Goal: Task Accomplishment & Management: Complete application form

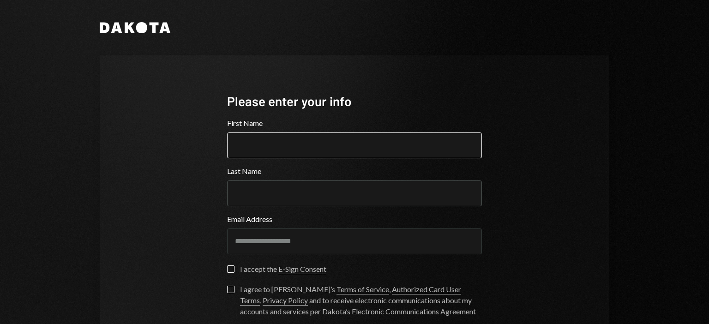
click at [340, 146] on input "First Name" at bounding box center [354, 145] width 255 height 26
type input "*"
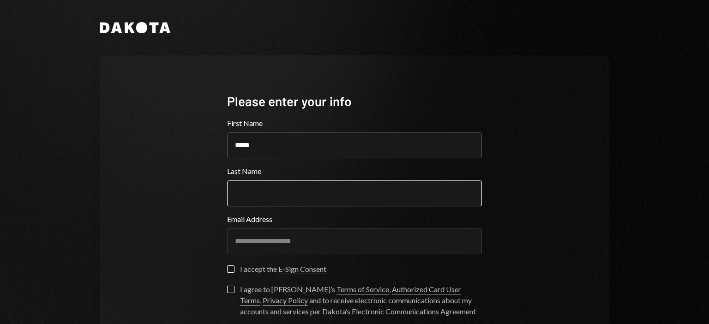
type input "*****"
click at [393, 187] on input "Last Name" at bounding box center [354, 193] width 255 height 26
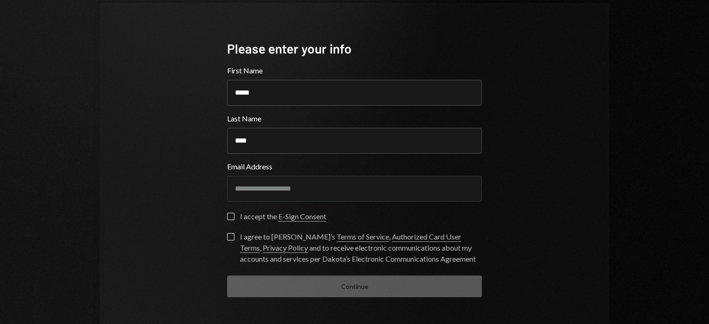
scroll to position [84, 0]
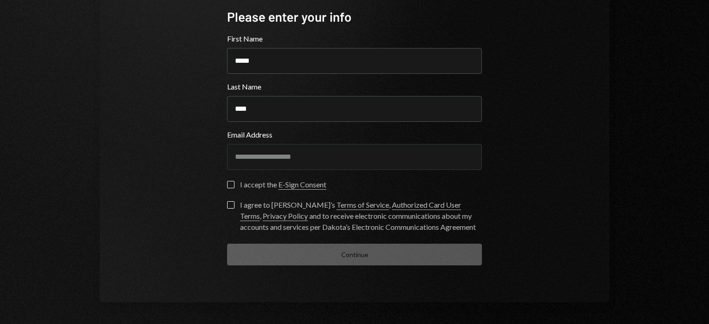
type input "****"
click at [227, 185] on button "I accept the E-Sign Consent" at bounding box center [230, 184] width 7 height 7
click at [227, 205] on button "I agree to [PERSON_NAME]’s Terms of Service , Authorized Card User Terms , Priv…" at bounding box center [230, 204] width 7 height 7
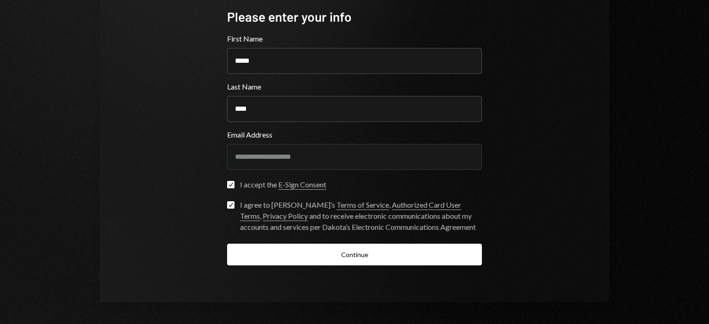
click at [365, 265] on div "**********" at bounding box center [354, 136] width 277 height 331
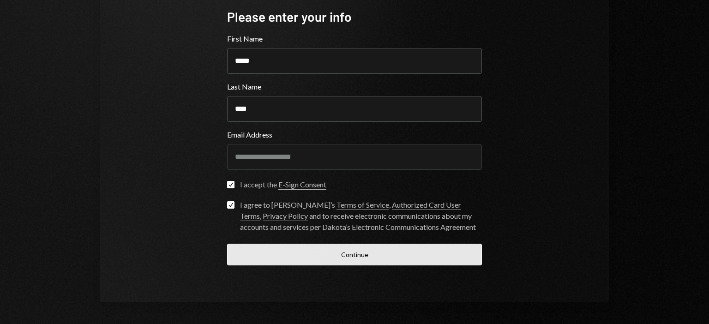
click at [365, 258] on button "Continue" at bounding box center [354, 255] width 255 height 22
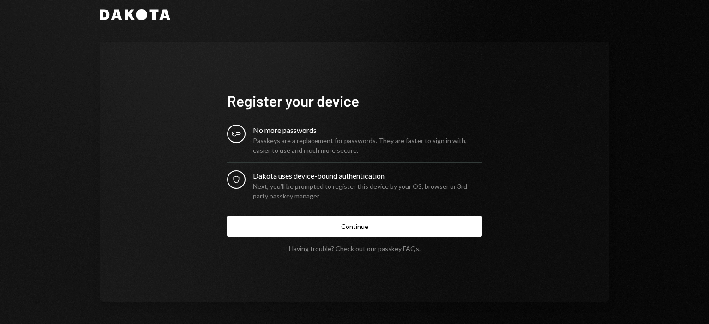
scroll to position [13, 0]
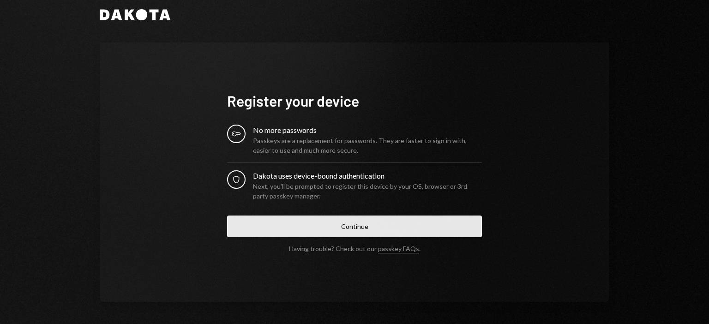
click at [408, 232] on button "Continue" at bounding box center [354, 227] width 255 height 22
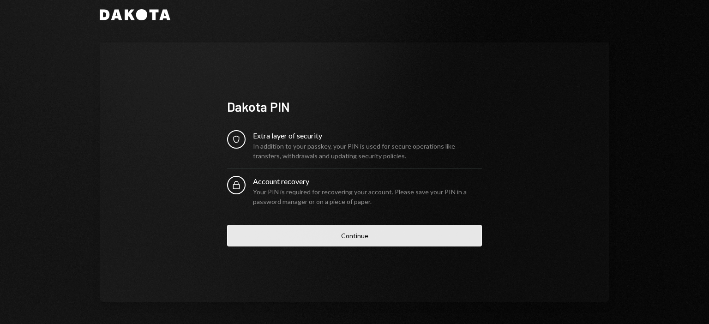
click at [401, 240] on button "Continue" at bounding box center [354, 236] width 255 height 22
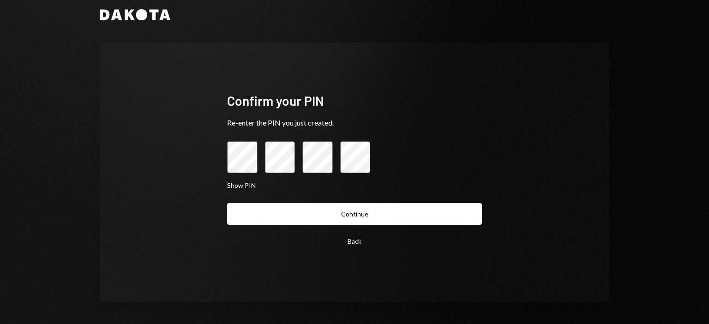
click at [398, 226] on div "Back Continue" at bounding box center [354, 227] width 255 height 49
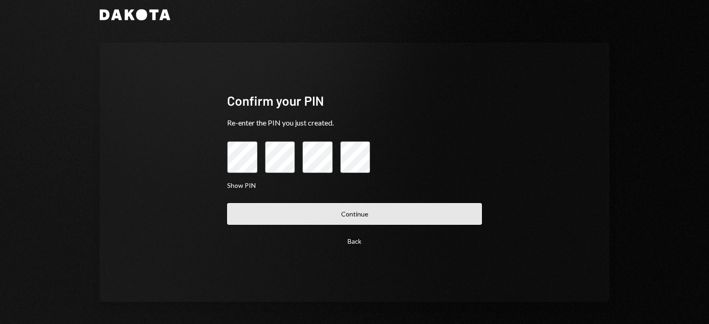
click at [394, 216] on button "Continue" at bounding box center [354, 214] width 255 height 22
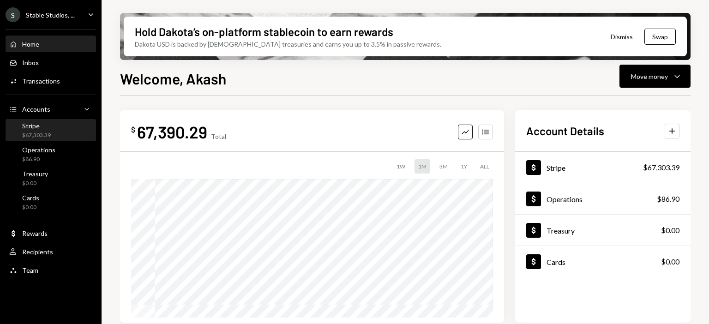
click at [66, 134] on div "Stripe $67,303.39" at bounding box center [50, 131] width 83 height 18
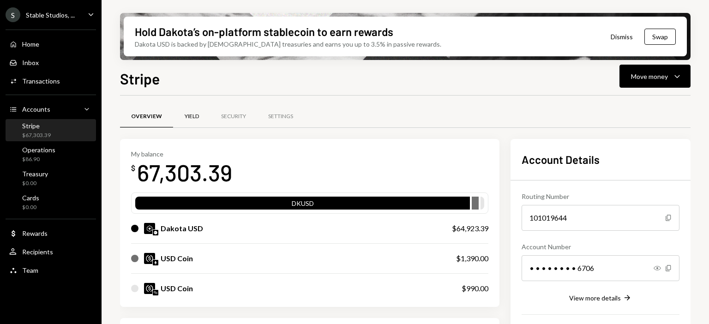
click at [189, 117] on div "Yield" at bounding box center [192, 117] width 14 height 8
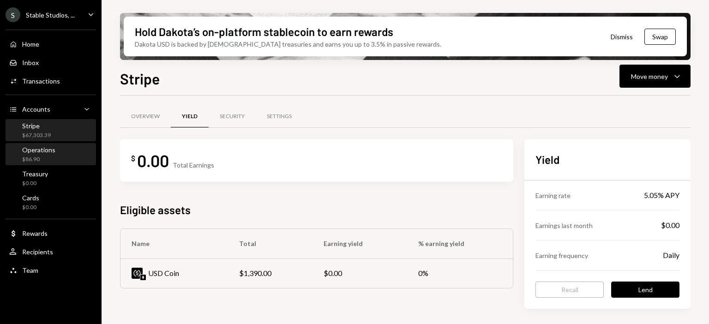
click at [42, 152] on div "Operations" at bounding box center [38, 150] width 33 height 8
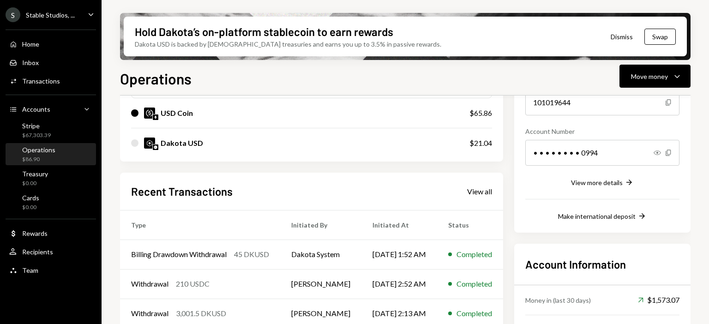
scroll to position [186, 0]
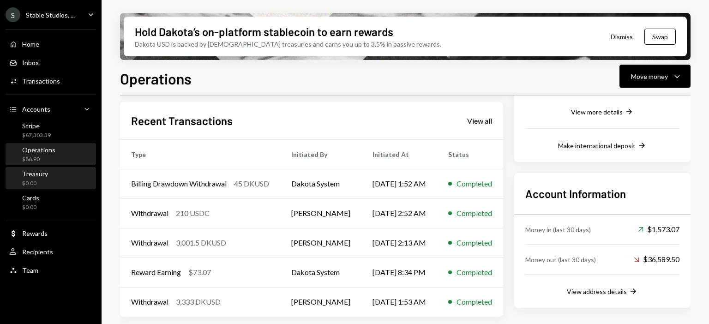
click at [36, 181] on div "$0.00" at bounding box center [35, 184] width 26 height 8
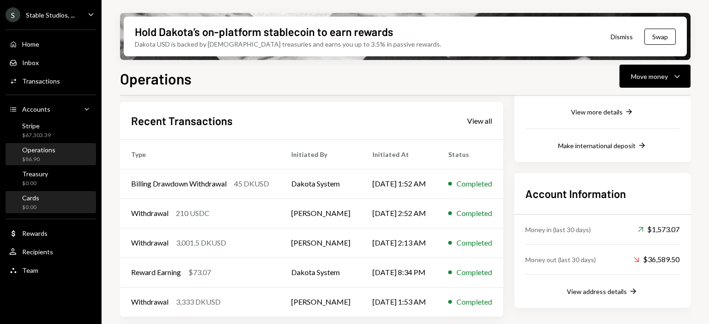
scroll to position [188, 0]
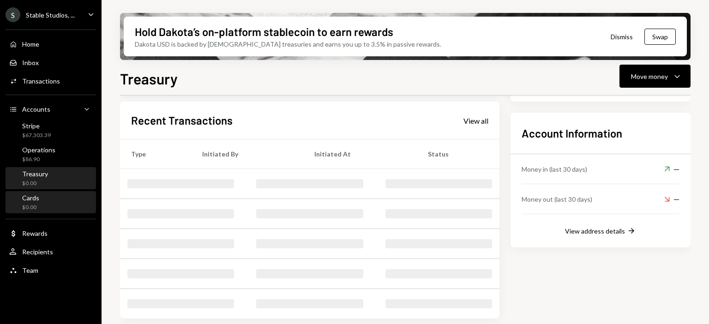
click at [39, 207] on div "Cards $0.00" at bounding box center [50, 203] width 83 height 18
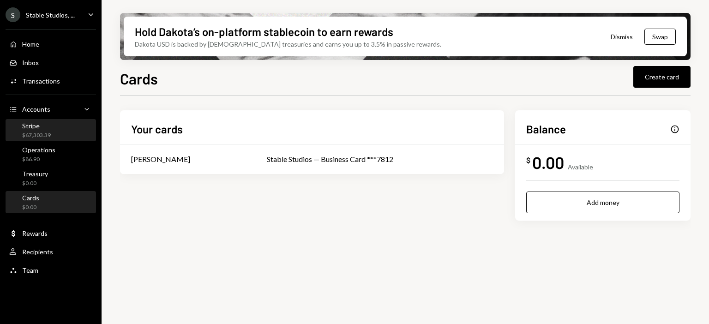
click at [41, 122] on div "Stripe" at bounding box center [36, 126] width 29 height 8
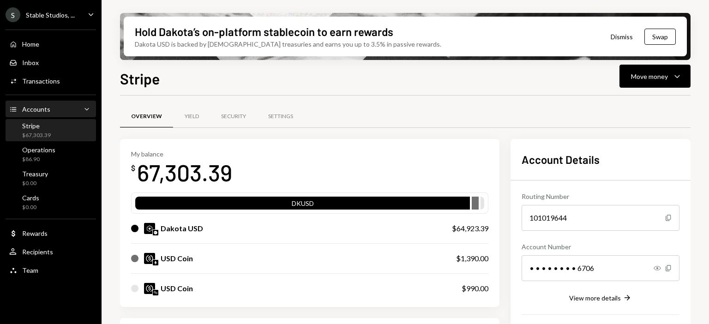
click at [80, 103] on div "Accounts Accounts Caret Down" at bounding box center [50, 110] width 83 height 16
